Goal: Task Accomplishment & Management: Complete application form

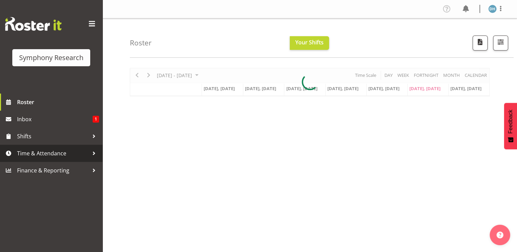
click at [50, 154] on span "Time & Attendance" at bounding box center [53, 153] width 72 height 10
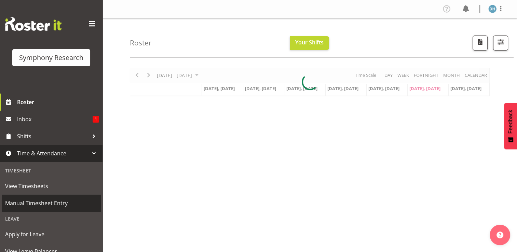
click at [44, 204] on span "Manual Timesheet Entry" at bounding box center [51, 203] width 92 height 10
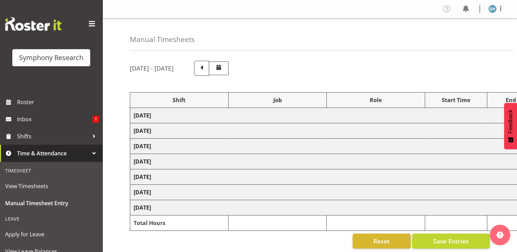
select select "57511"
select select "10499"
select select "57511"
select select "10499"
select select "47"
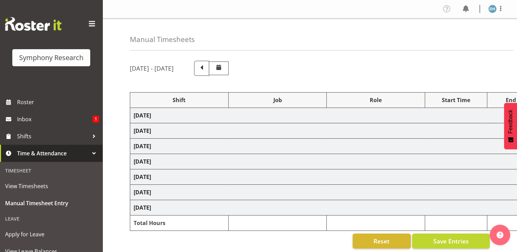
select select "57511"
select select "10499"
select select "57511"
select select "10499"
select select "47"
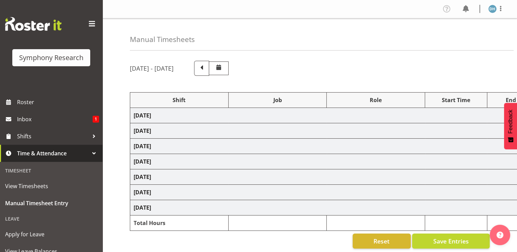
select select "56692"
select select "10499"
select select "56692"
select select "10499"
select select "47"
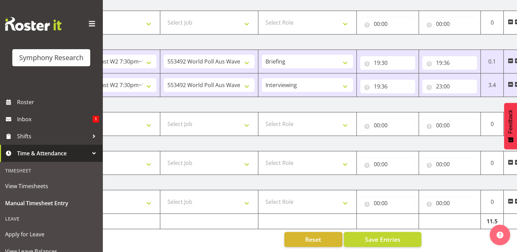
scroll to position [0, 91]
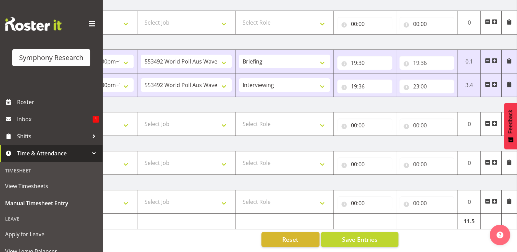
click at [496, 160] on span at bounding box center [494, 162] width 5 height 5
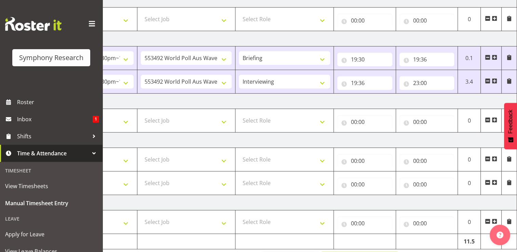
drag, startPoint x: 365, startPoint y: 252, endPoint x: 353, endPoint y: 252, distance: 12.0
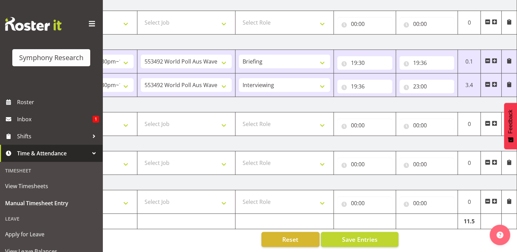
click at [495, 160] on span at bounding box center [494, 162] width 5 height 5
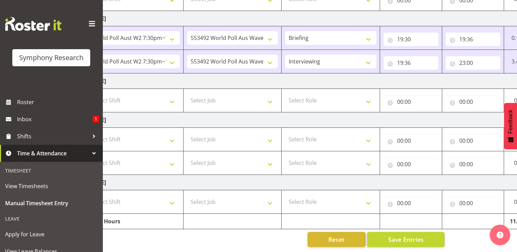
scroll to position [0, 0]
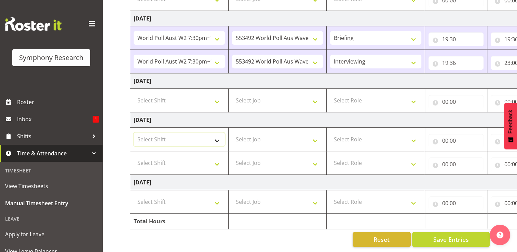
click at [218, 135] on select "Select Shift !!Weekend Residential (Roster IT Shift Label) *Business 9/10am ~ 4…" at bounding box center [179, 140] width 91 height 14
select select "17154"
click at [134, 133] on select "Select Shift !!Weekend Residential (Roster IT Shift Label) *Business 9/10am ~ 4…" at bounding box center [179, 140] width 91 height 14
click at [218, 159] on select "Select Shift !!Weekend Residential (Roster IT Shift Label) *Business 9/10am ~ 4…" at bounding box center [179, 163] width 91 height 14
select select "17154"
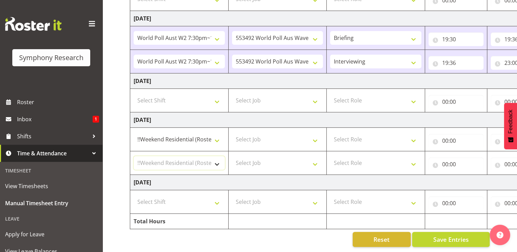
click at [134, 156] on select "Select Shift !!Weekend Residential (Roster IT Shift Label) *Business 9/10am ~ 4…" at bounding box center [179, 163] width 91 height 14
click at [319, 136] on select "Select Job 550060 IF Admin 553492 World Poll Aus Wave 2 Main 2025 553493 World …" at bounding box center [277, 140] width 91 height 14
select select "10499"
click at [232, 133] on select "Select Job 550060 IF Admin 553492 World Poll Aus Wave 2 Main 2025 553493 World …" at bounding box center [277, 140] width 91 height 14
click at [315, 158] on select "Select Job 550060 IF Admin 553492 World Poll Aus Wave 2 Main 2025 553493 World …" at bounding box center [277, 163] width 91 height 14
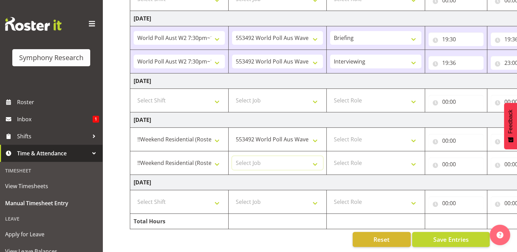
select select "10499"
click at [232, 156] on select "Select Job 550060 IF Admin 553492 World Poll Aus Wave 2 Main 2025 553493 World …" at bounding box center [277, 163] width 91 height 14
click at [420, 137] on select "Select Role Briefing Interviewing" at bounding box center [375, 140] width 91 height 14
select select "297"
click at [330, 133] on select "Select Role Briefing Interviewing" at bounding box center [375, 140] width 91 height 14
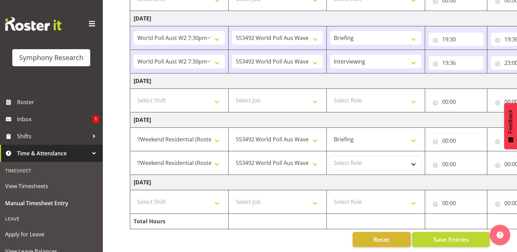
click at [416, 159] on select "Select Role Briefing Interviewing" at bounding box center [375, 163] width 91 height 14
select select "47"
click at [330, 156] on select "Select Role Briefing Interviewing" at bounding box center [375, 163] width 91 height 14
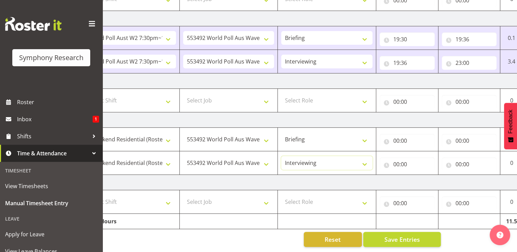
scroll to position [0, 91]
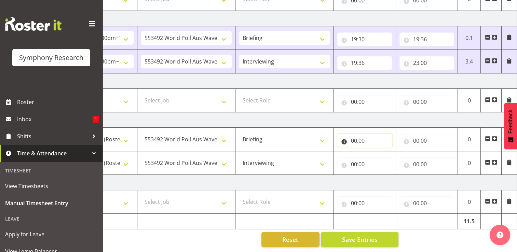
click at [358, 136] on input "00:00" at bounding box center [365, 141] width 55 height 14
click at [382, 154] on select "00 01 02 03 04 05 06 07 08 09 10 11 12 13 14 15 16 17 18 19 20 21 22 23" at bounding box center [384, 159] width 15 height 14
select select "14"
click at [377, 152] on select "00 01 02 03 04 05 06 07 08 09 10 11 12 13 14 15 16 17 18 19 20 21 22 23" at bounding box center [384, 159] width 15 height 14
type input "14:00"
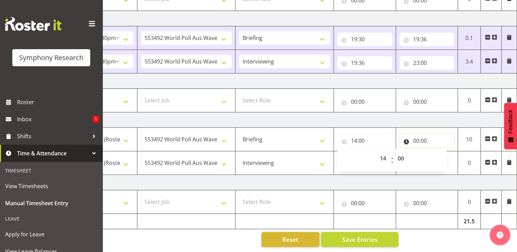
click at [420, 136] on input "00:00" at bounding box center [427, 141] width 55 height 14
click at [447, 154] on select "00 01 02 03 04 05 06 07 08 09 10 11 12 13 14 15 16 17 18 19 20 21 22 23" at bounding box center [446, 159] width 15 height 14
select select "14"
click at [439, 152] on select "00 01 02 03 04 05 06 07 08 09 10 11 12 13 14 15 16 17 18 19 20 21 22 23" at bounding box center [446, 159] width 15 height 14
type input "14:00"
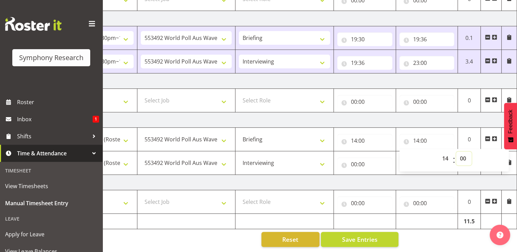
click at [464, 154] on select "00 01 02 03 04 05 06 07 08 09 10 11 12 13 14 15 16 17 18 19 20 21 22 23 24 25 2…" at bounding box center [464, 159] width 15 height 14
select select "6"
click at [457, 152] on select "00 01 02 03 04 05 06 07 08 09 10 11 12 13 14 15 16 17 18 19 20 21 22 23 24 25 2…" at bounding box center [464, 159] width 15 height 14
type input "14:06"
click at [356, 160] on input "00:00" at bounding box center [365, 165] width 55 height 14
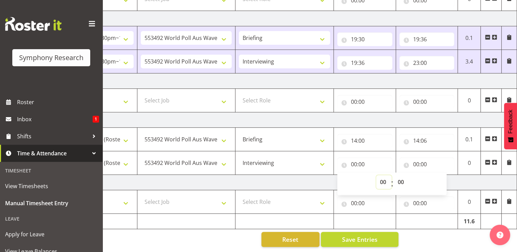
click at [385, 176] on select "00 01 02 03 04 05 06 07 08 09 10 11 12 13 14 15 16 17 18 19 20 21 22 23" at bounding box center [384, 182] width 15 height 14
select select "14"
click at [377, 175] on select "00 01 02 03 04 05 06 07 08 09 10 11 12 13 14 15 16 17 18 19 20 21 22 23" at bounding box center [384, 182] width 15 height 14
type input "14:00"
click at [400, 178] on select "00 01 02 03 04 05 06 07 08 09 10 11 12 13 14 15 16 17 18 19 20 21 22 23 24 25 2…" at bounding box center [401, 182] width 15 height 14
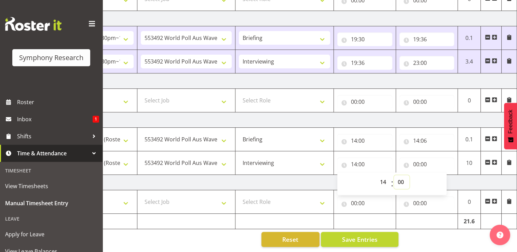
select select "6"
click at [394, 175] on select "00 01 02 03 04 05 06 07 08 09 10 11 12 13 14 15 16 17 18 19 20 21 22 23 24 25 2…" at bounding box center [401, 182] width 15 height 14
type input "14:06"
click at [424, 161] on input "00:00" at bounding box center [427, 165] width 55 height 14
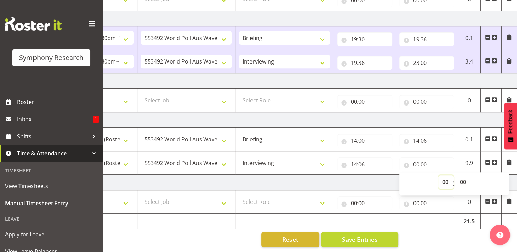
click at [446, 177] on select "00 01 02 03 04 05 06 07 08 09 10 11 12 13 14 15 16 17 18 19 20 21 22 23" at bounding box center [446, 182] width 15 height 14
select select "18"
click at [439, 175] on select "00 01 02 03 04 05 06 07 08 09 10 11 12 13 14 15 16 17 18 19 20 21 22 23" at bounding box center [446, 182] width 15 height 14
type input "18:00"
click at [465, 178] on select "00 01 02 03 04 05 06 07 08 09 10 11 12 13 14 15 16 17 18 19 20 21 22 23 24 25 2…" at bounding box center [464, 182] width 15 height 14
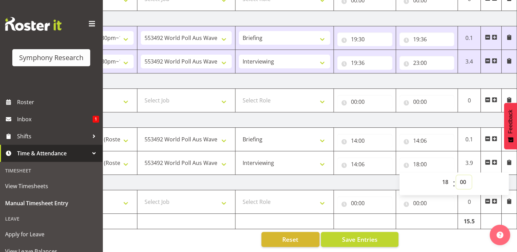
select select "25"
click at [457, 175] on select "00 01 02 03 04 05 06 07 08 09 10 11 12 13 14 15 16 17 18 19 20 21 22 23 24 25 2…" at bounding box center [464, 182] width 15 height 14
type input "18:25"
click at [371, 235] on span "Save Entries" at bounding box center [360, 239] width 36 height 9
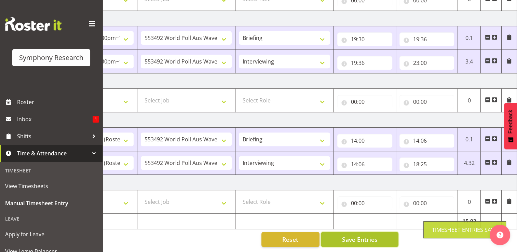
click at [372, 235] on span "Save Entries" at bounding box center [360, 239] width 36 height 9
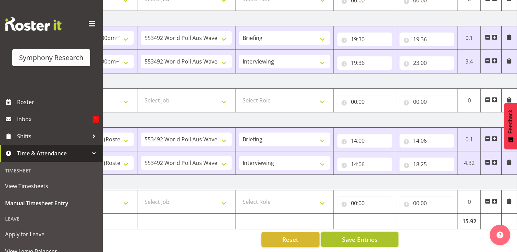
click at [369, 237] on span "Save Entries" at bounding box center [360, 239] width 36 height 9
